Goal: Use online tool/utility: Utilize a website feature to perform a specific function

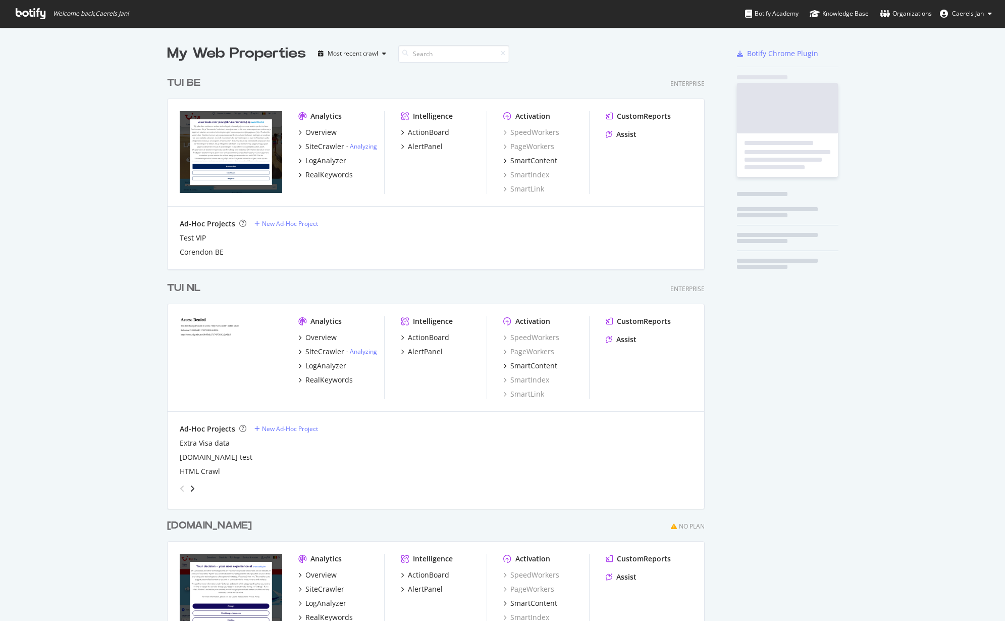
scroll to position [612, 538]
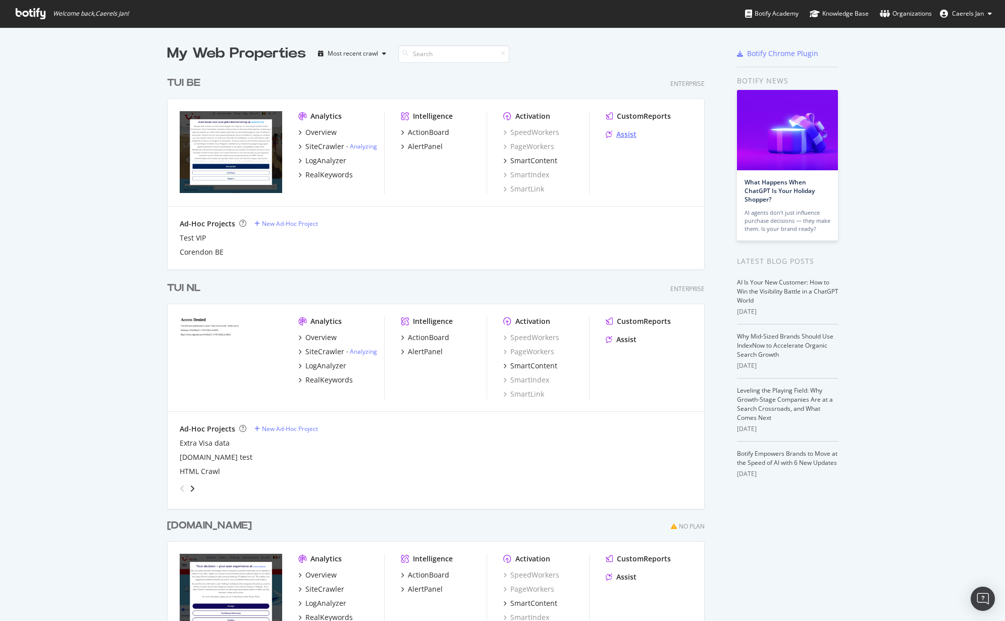
click at [632, 132] on div "Assist" at bounding box center [627, 134] width 20 height 10
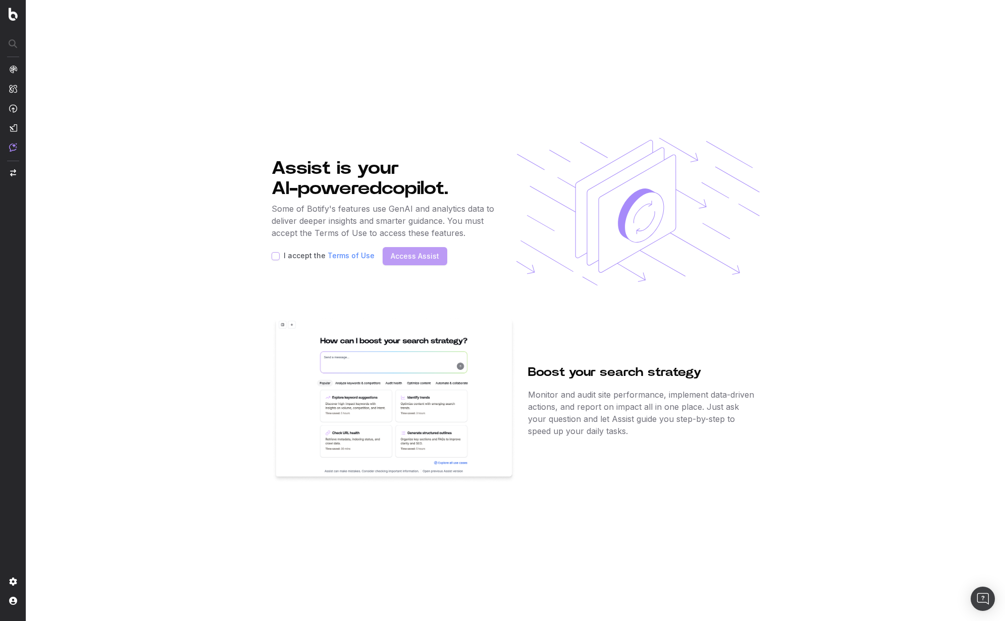
click at [231, 233] on section "Assist is your AI-powered copilot. Some of Botify's features use GenAI and anal…" at bounding box center [515, 310] width 979 height 621
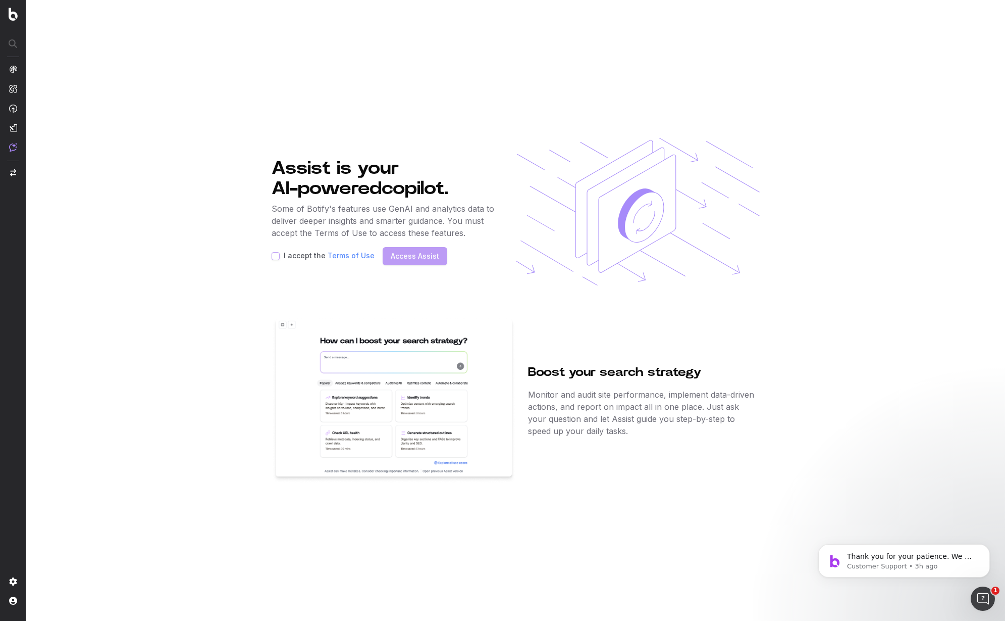
click at [162, 158] on section "Assist is your AI-powered copilot. Some of Botify's features use GenAI and anal…" at bounding box center [515, 310] width 979 height 621
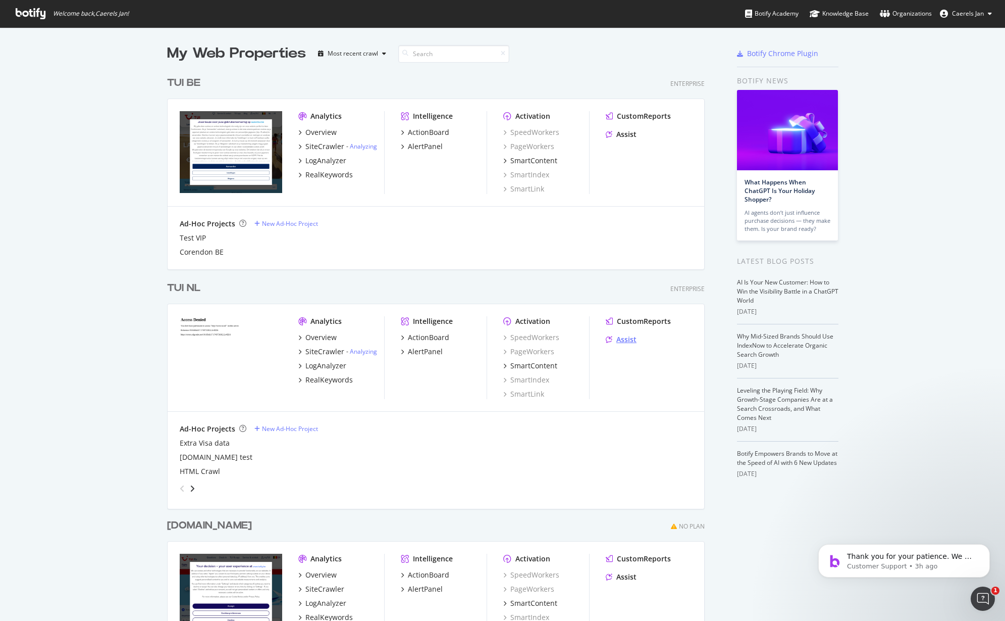
click at [622, 337] on div "Assist" at bounding box center [627, 339] width 20 height 10
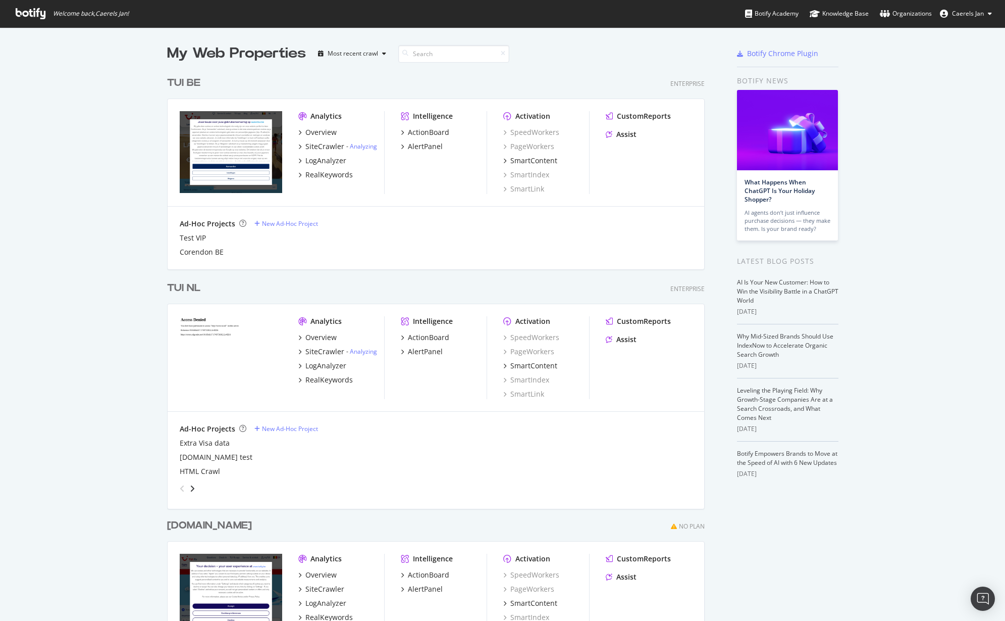
scroll to position [78, 0]
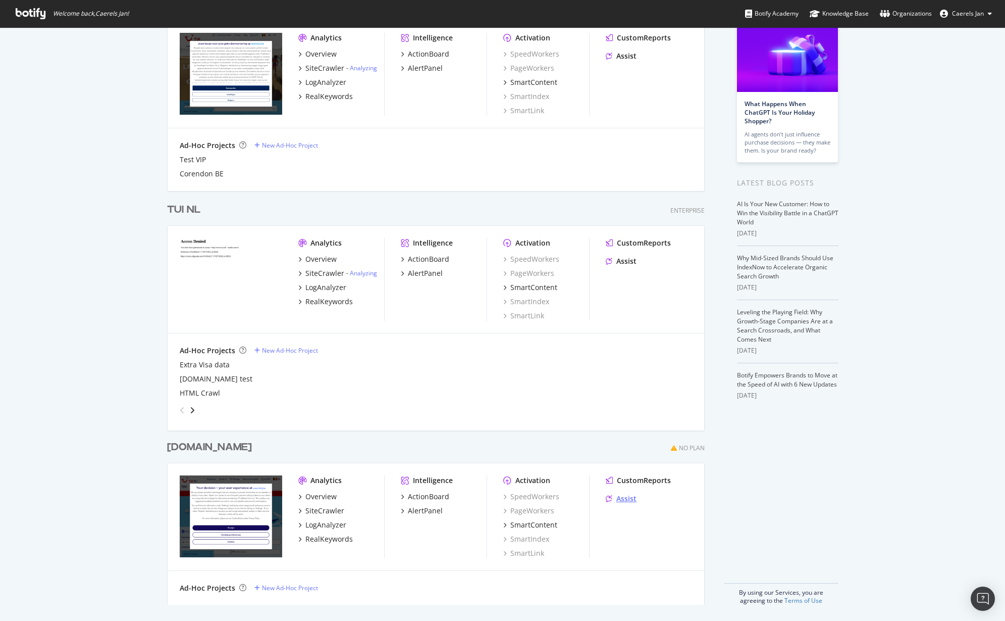
click at [622, 497] on div "Assist" at bounding box center [627, 498] width 20 height 10
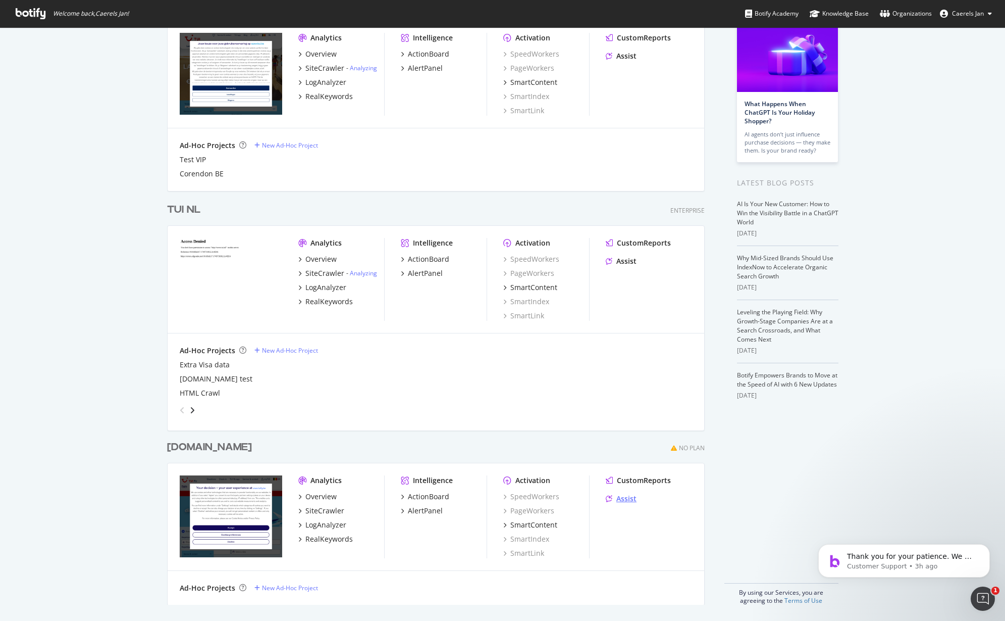
scroll to position [0, 0]
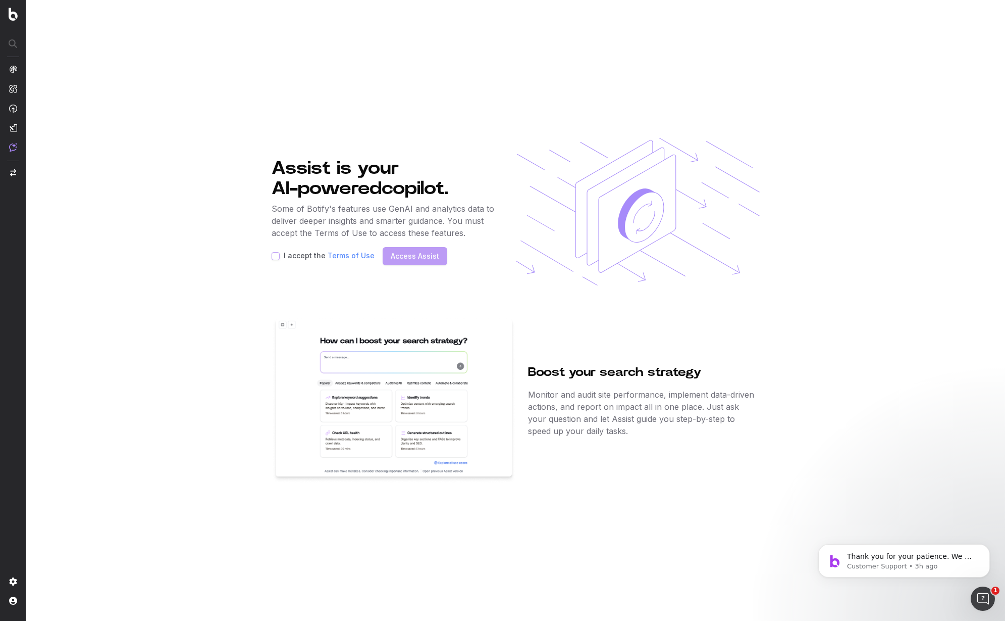
click at [162, 135] on section "Assist is your AI-powered copilot. Some of Botify's features use GenAI and anal…" at bounding box center [515, 310] width 979 height 621
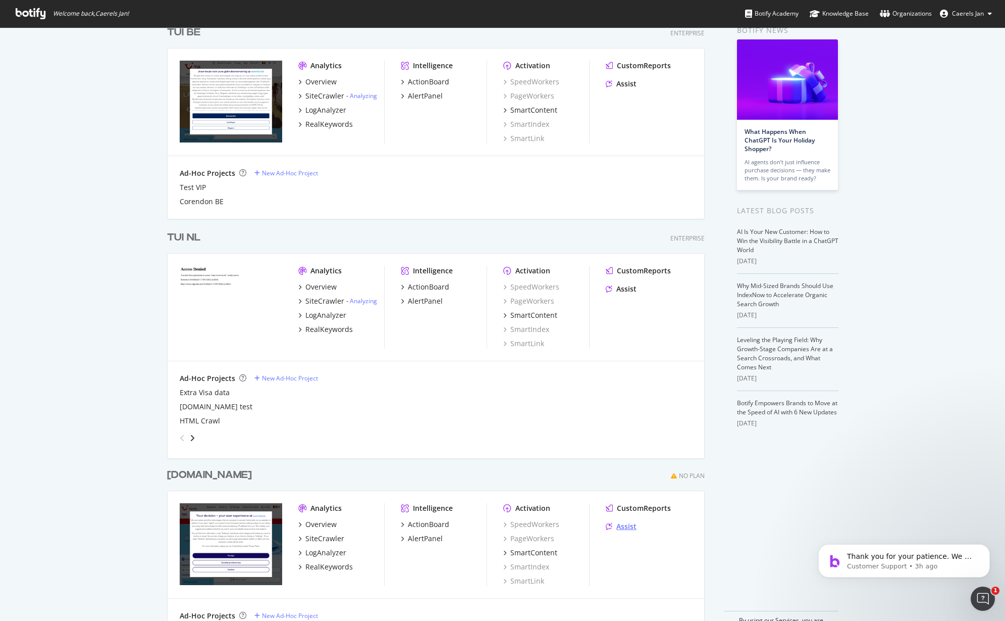
click at [625, 530] on div "Assist" at bounding box center [627, 526] width 20 height 10
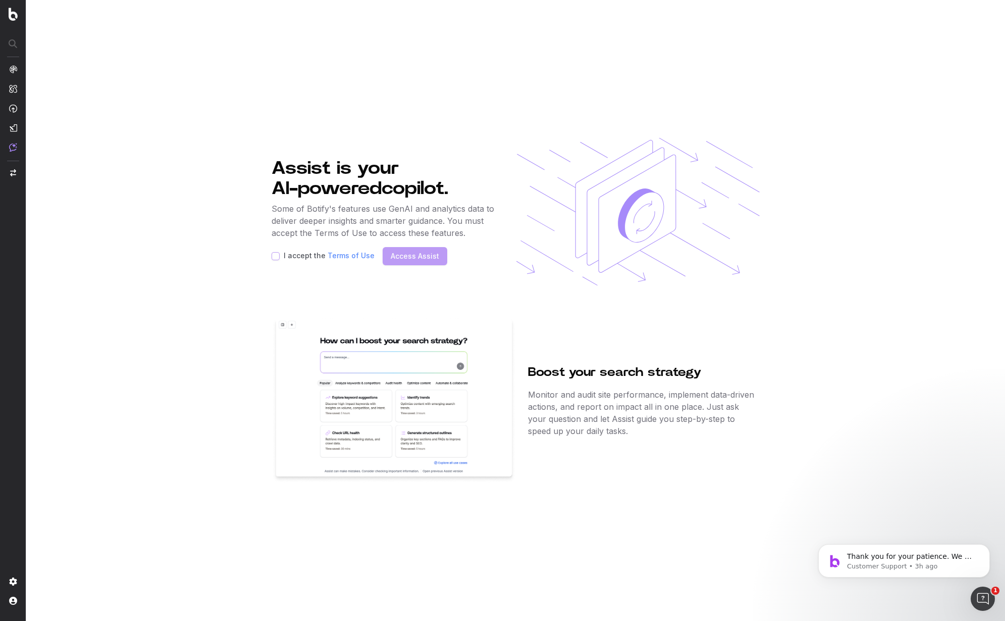
click at [277, 263] on div "I accept the Terms of Use Access Assist" at bounding box center [385, 256] width 226 height 18
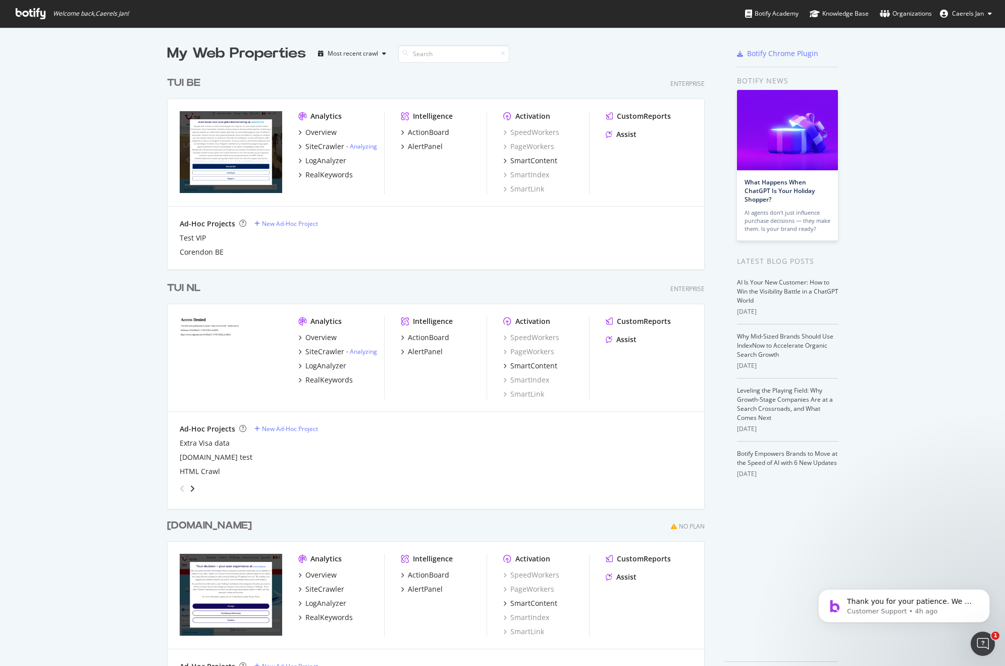
click at [966, 17] on span "Caerels Jan" at bounding box center [968, 13] width 32 height 9
click at [938, 125] on span "Log Out" at bounding box center [942, 124] width 22 height 9
